Goal: Task Accomplishment & Management: Complete application form

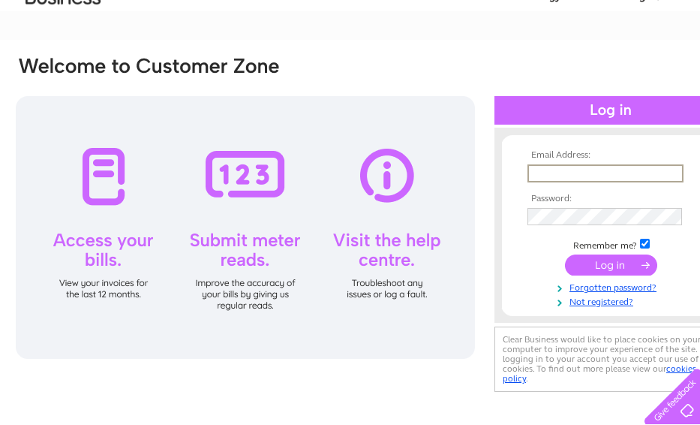
scroll to position [74, 0]
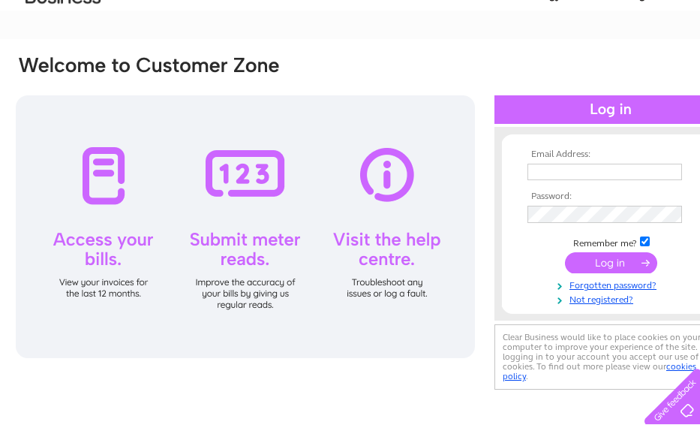
click at [592, 267] on input "submit" at bounding box center [611, 262] width 92 height 21
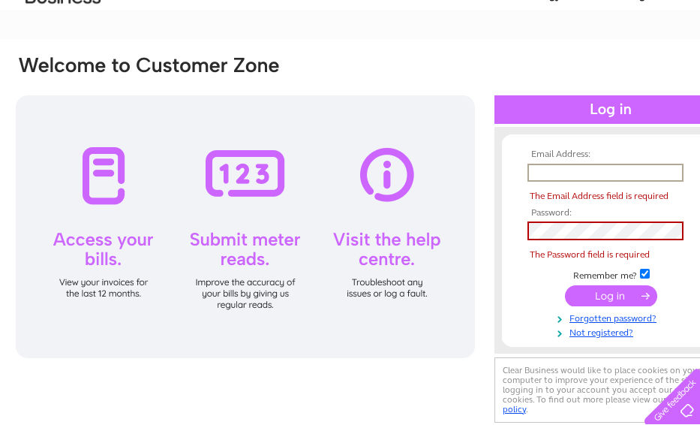
type input "[EMAIL_ADDRESS][DOMAIN_NAME]"
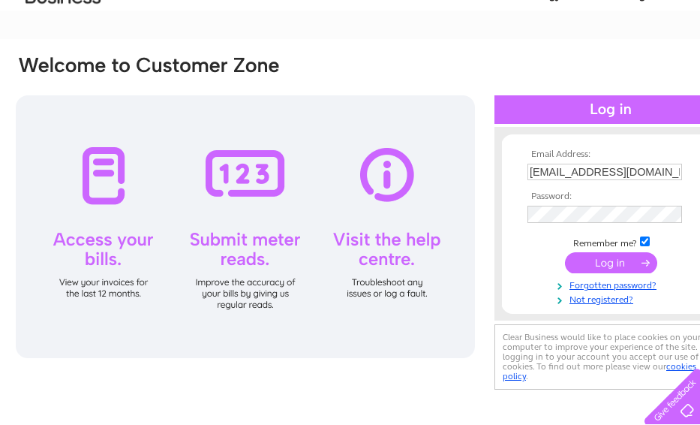
click at [595, 263] on input "submit" at bounding box center [611, 262] width 92 height 21
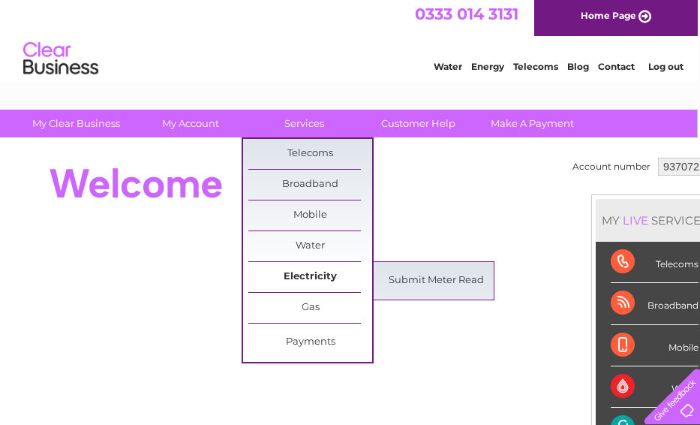
scroll to position [3, 0]
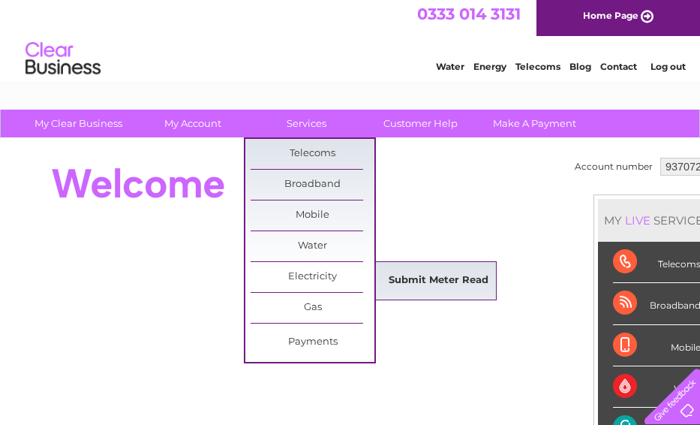
click at [421, 280] on link "Submit Meter Read" at bounding box center [439, 281] width 124 height 30
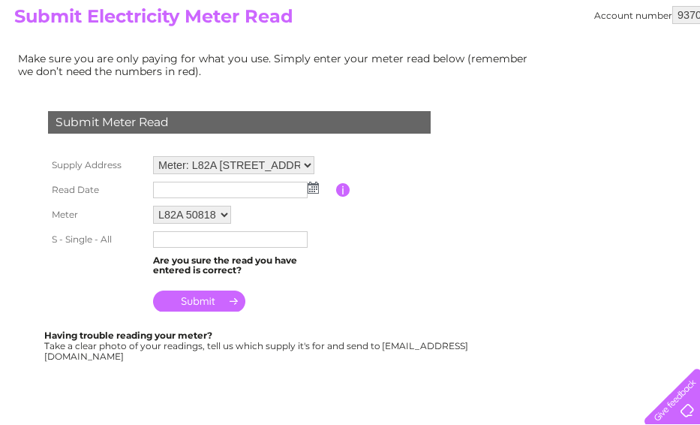
scroll to position [168, 0]
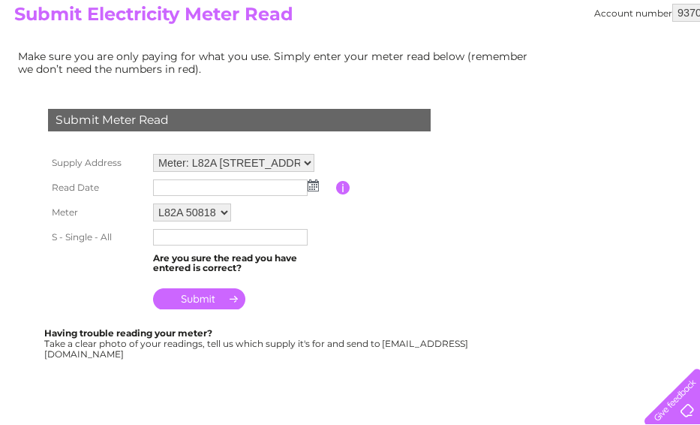
click at [308, 189] on img at bounding box center [313, 185] width 11 height 12
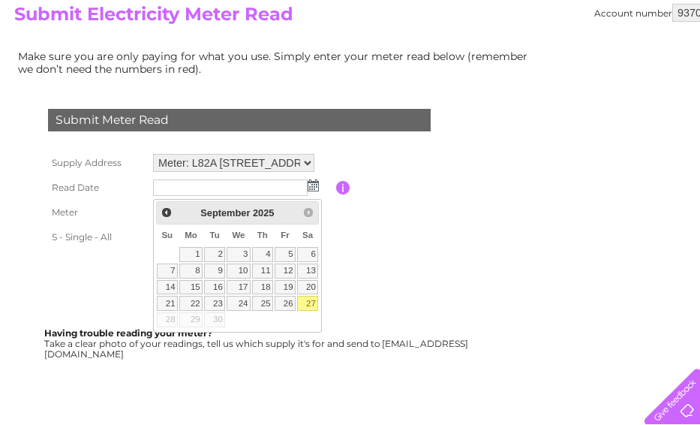
click at [308, 298] on link "27" at bounding box center [307, 303] width 21 height 15
type input "[DATE]"
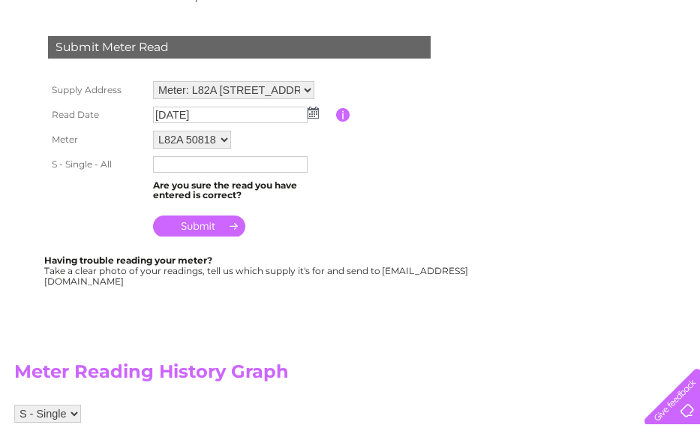
scroll to position [240, 0]
click at [155, 173] on input "text" at bounding box center [230, 165] width 155 height 17
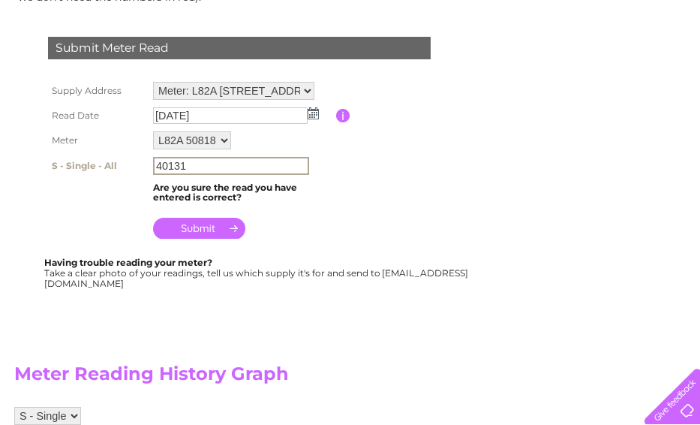
type input "40131"
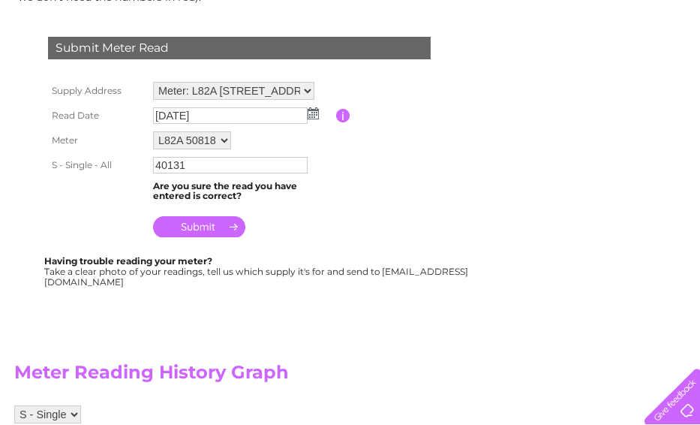
click at [177, 237] on input "submit" at bounding box center [199, 226] width 92 height 21
